Goal: Check status: Check status

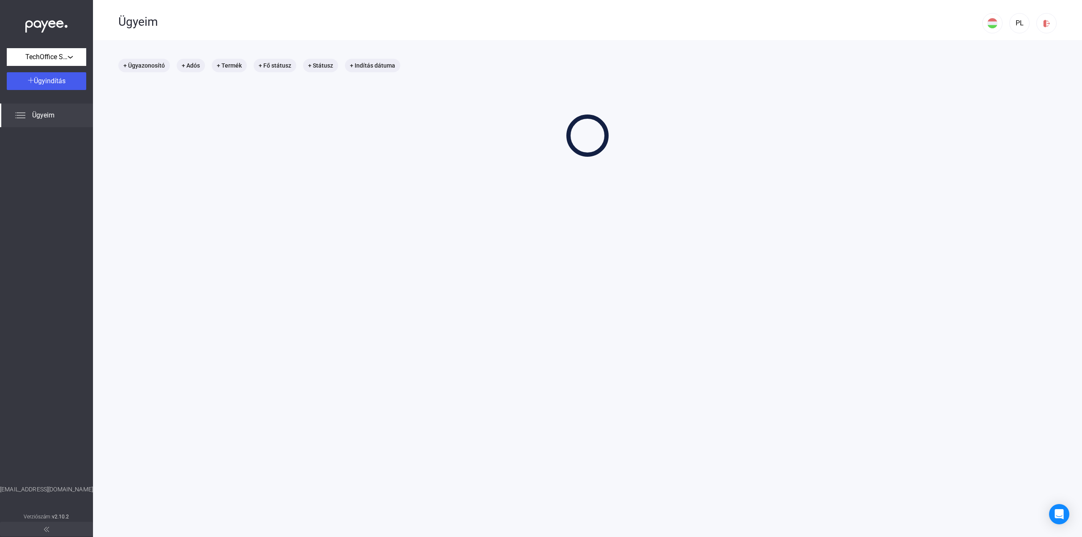
click at [550, 106] on div "+ Ügyazonosító + Adós + Termék + Fő státusz + Státusz + Indítás dátuma" at bounding box center [587, 108] width 938 height 98
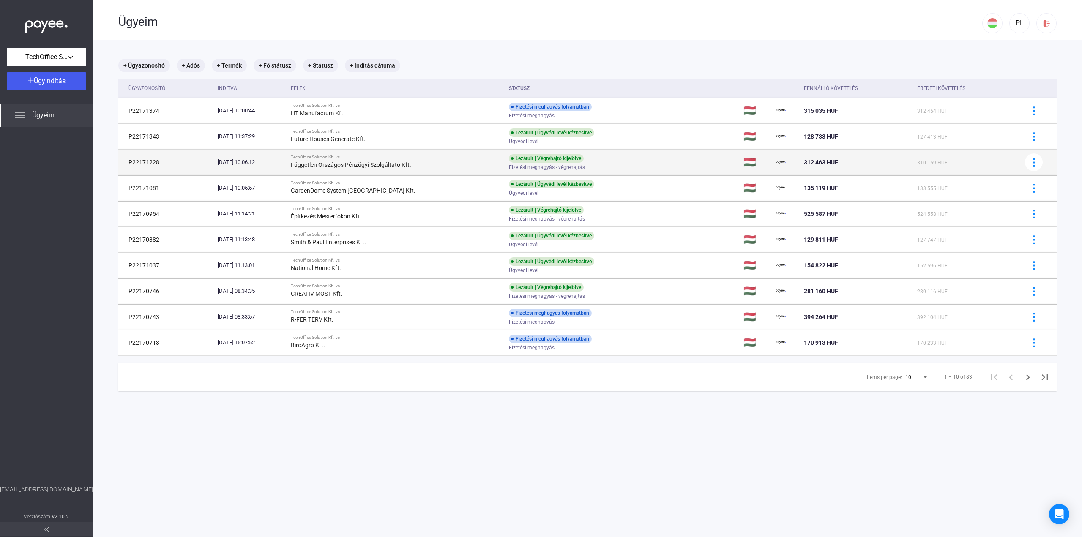
click at [707, 158] on td "Lezárult | Végrehajtó kijelölve Fizetési meghagyás - végrehajtás" at bounding box center [622, 162] width 235 height 25
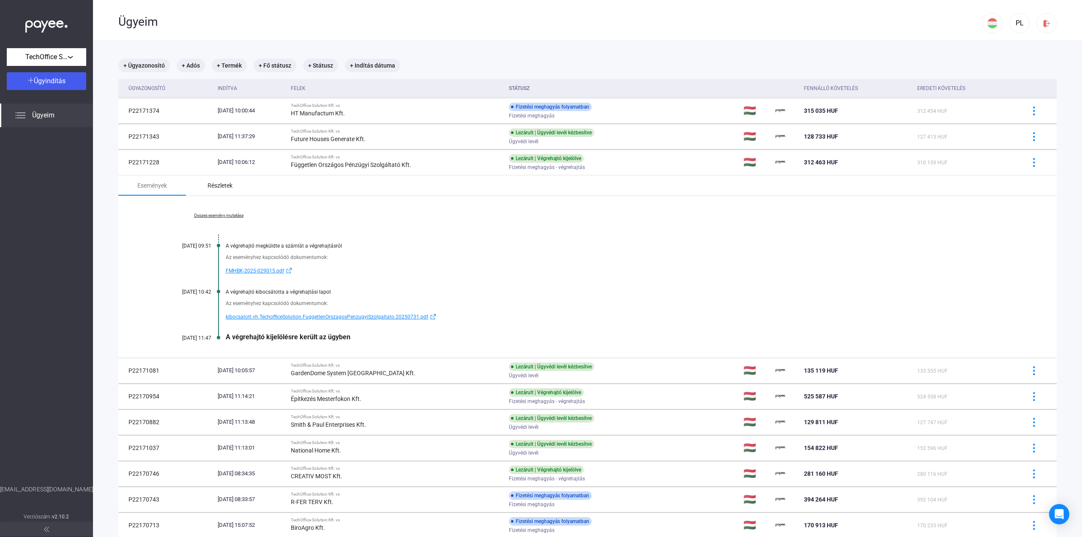
click at [226, 193] on div "Részletek" at bounding box center [220, 185] width 68 height 20
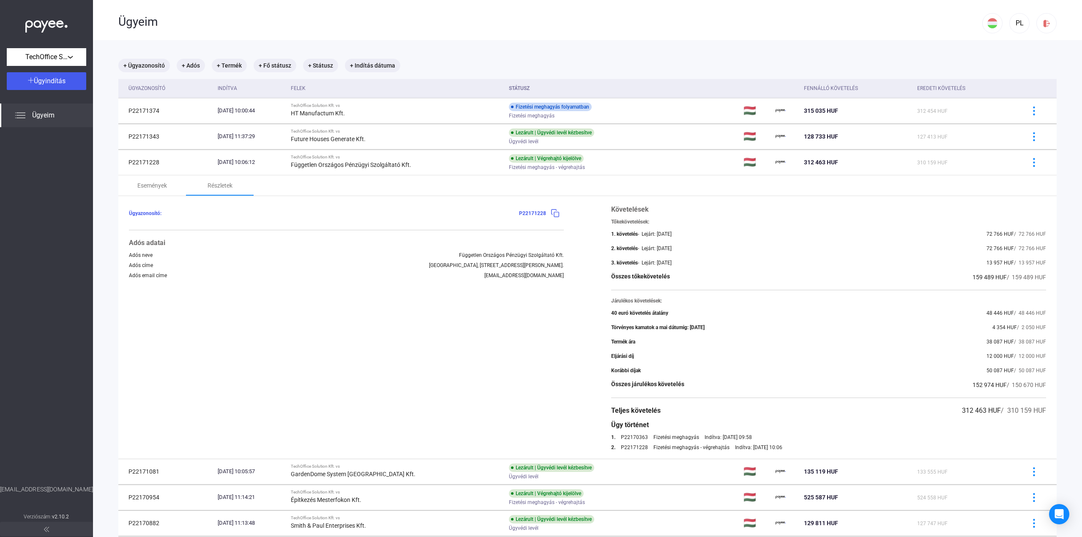
click at [669, 250] on div "- Lejárt: [DATE]" at bounding box center [655, 248] width 34 height 6
click at [145, 188] on div "Események" at bounding box center [152, 185] width 30 height 10
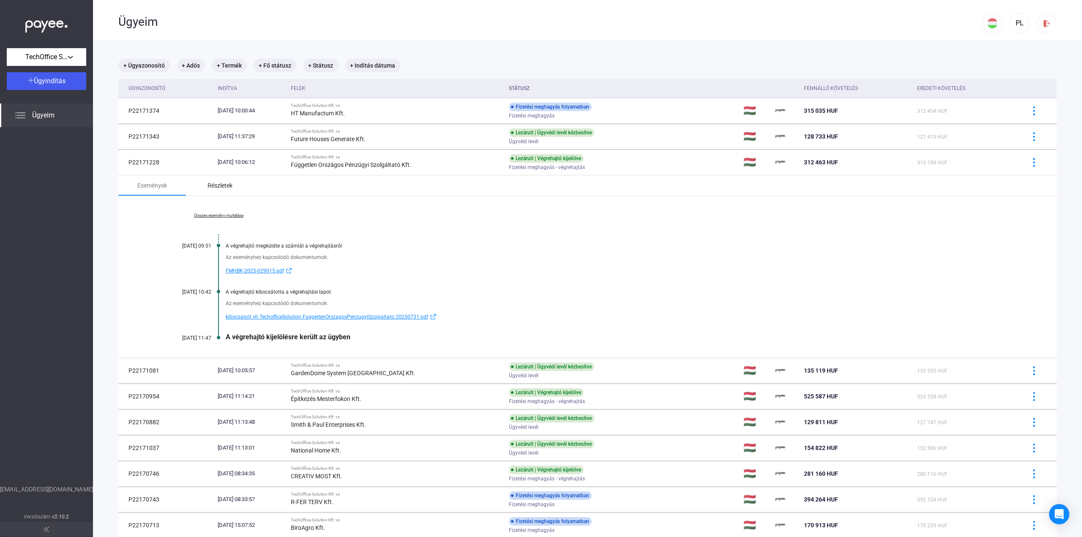
click at [205, 188] on div "Részletek" at bounding box center [220, 185] width 68 height 20
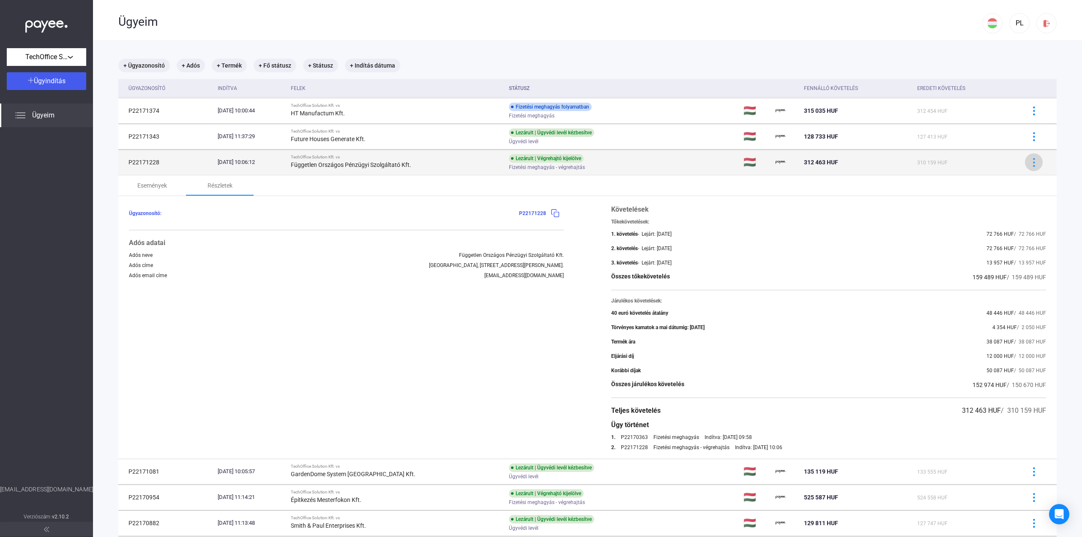
click at [1029, 163] on img at bounding box center [1033, 162] width 9 height 9
